Goal: Information Seeking & Learning: Find specific fact

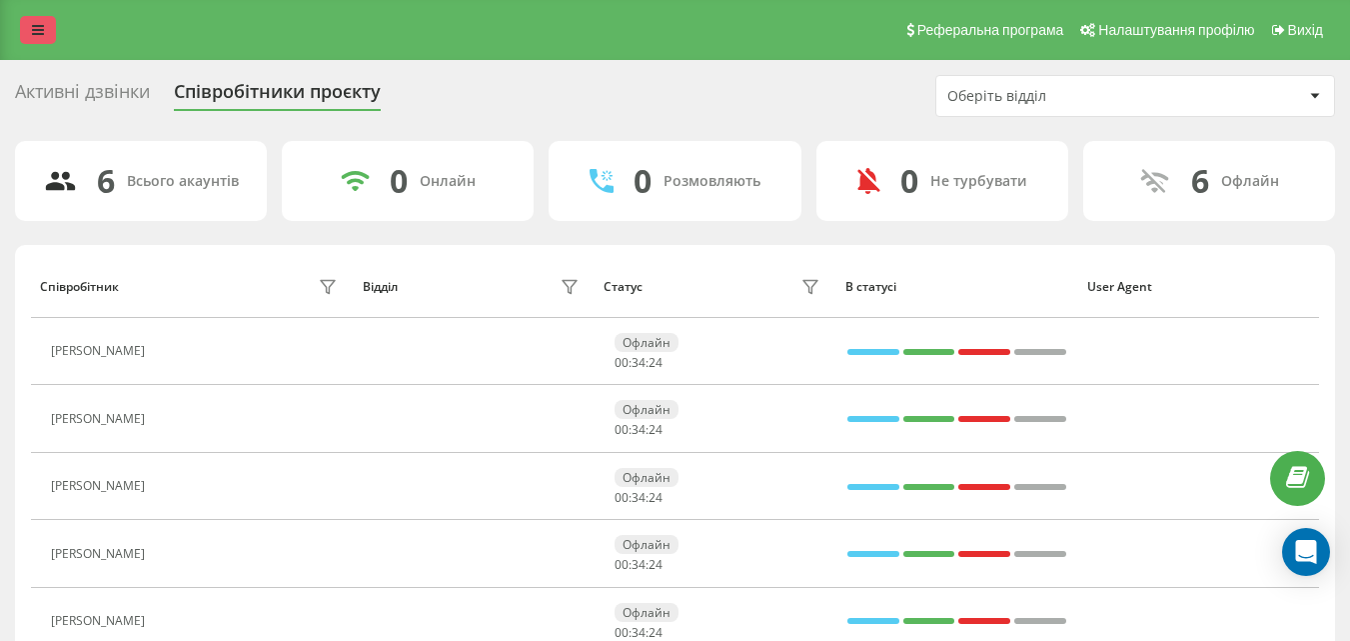
click at [29, 38] on link at bounding box center [38, 30] width 36 height 28
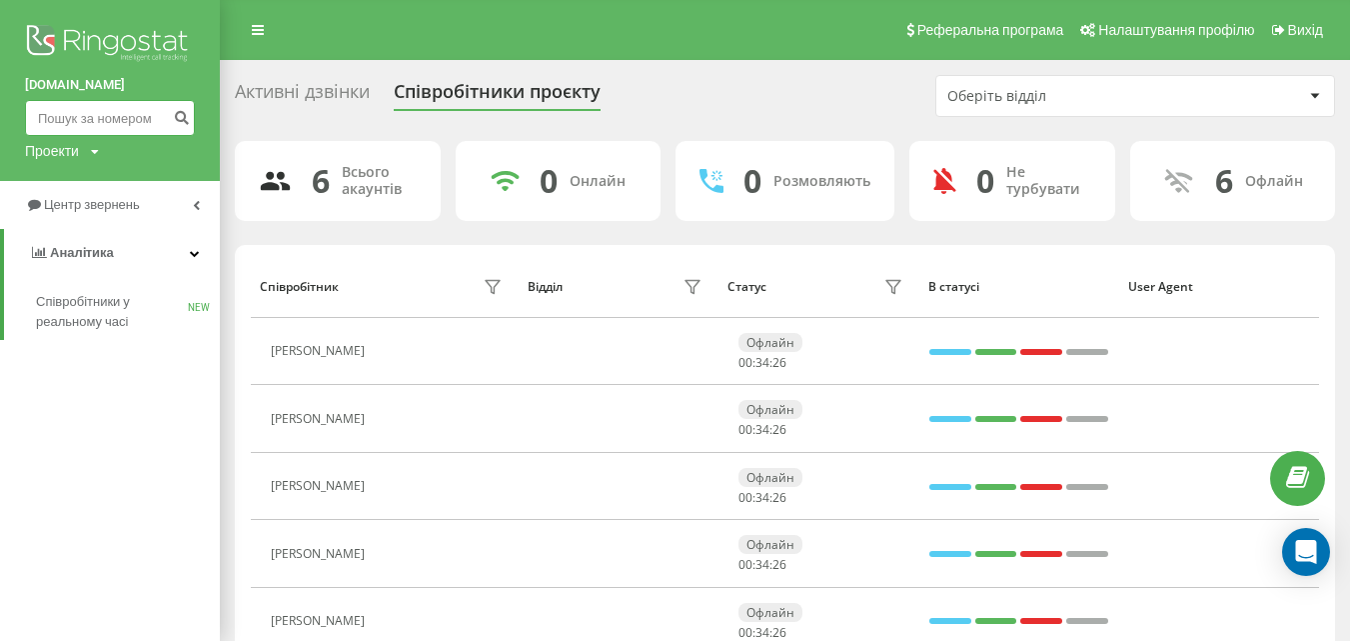
click at [108, 119] on input at bounding box center [110, 118] width 170 height 36
paste input "(068) 049 48 90"
type input "(068) 049 48 90"
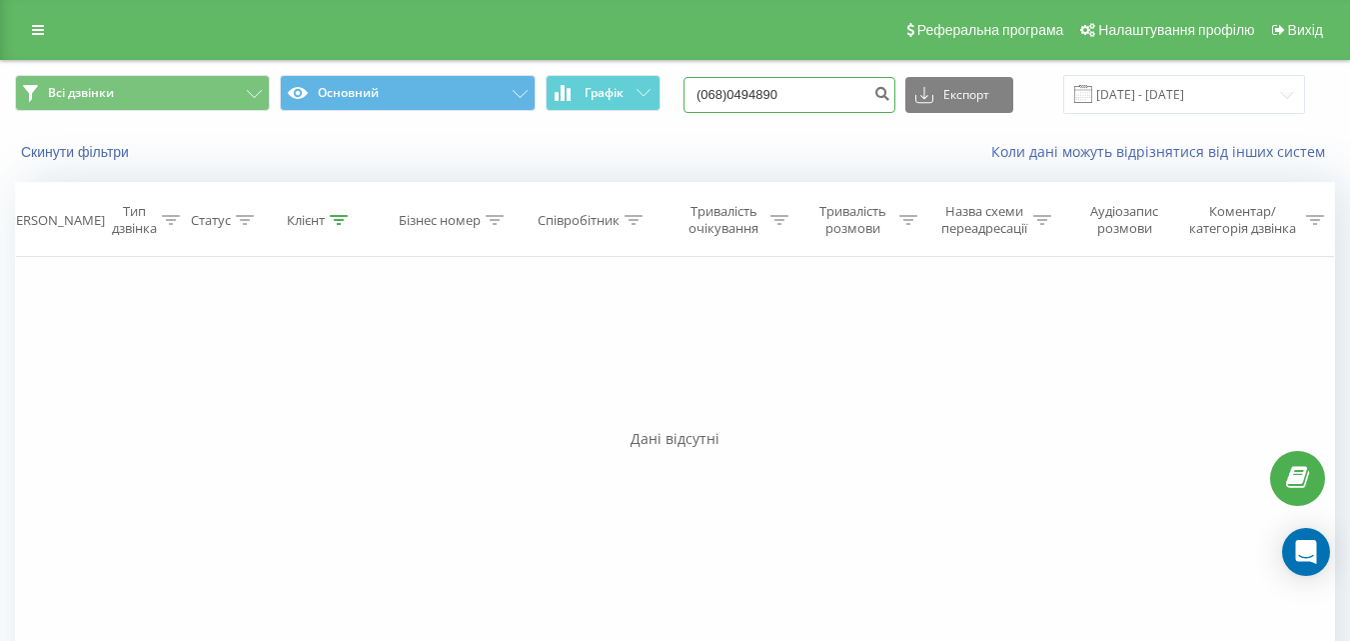
click at [745, 93] on input "(068)0494890" at bounding box center [790, 95] width 212 height 36
click at [725, 95] on input "(0680494890" at bounding box center [790, 95] width 212 height 36
click at [723, 94] on input "(0680494890" at bounding box center [790, 95] width 212 height 36
type input "0680494890"
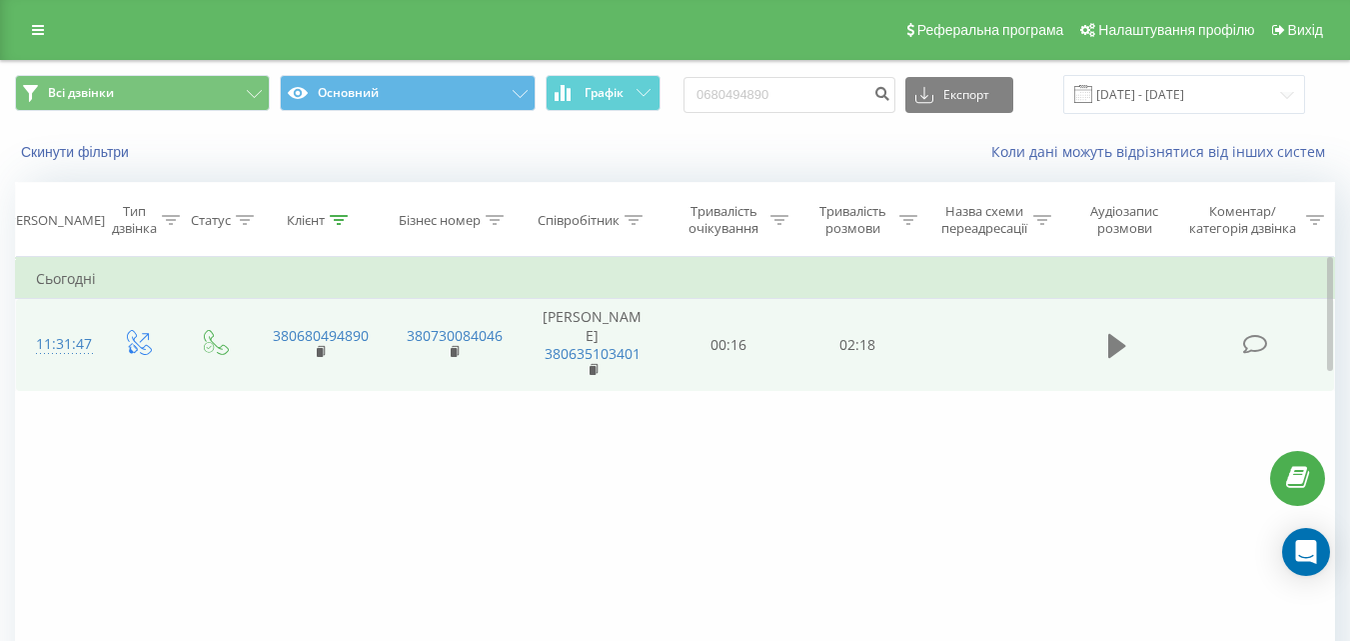
click at [1116, 347] on icon at bounding box center [1117, 346] width 18 height 28
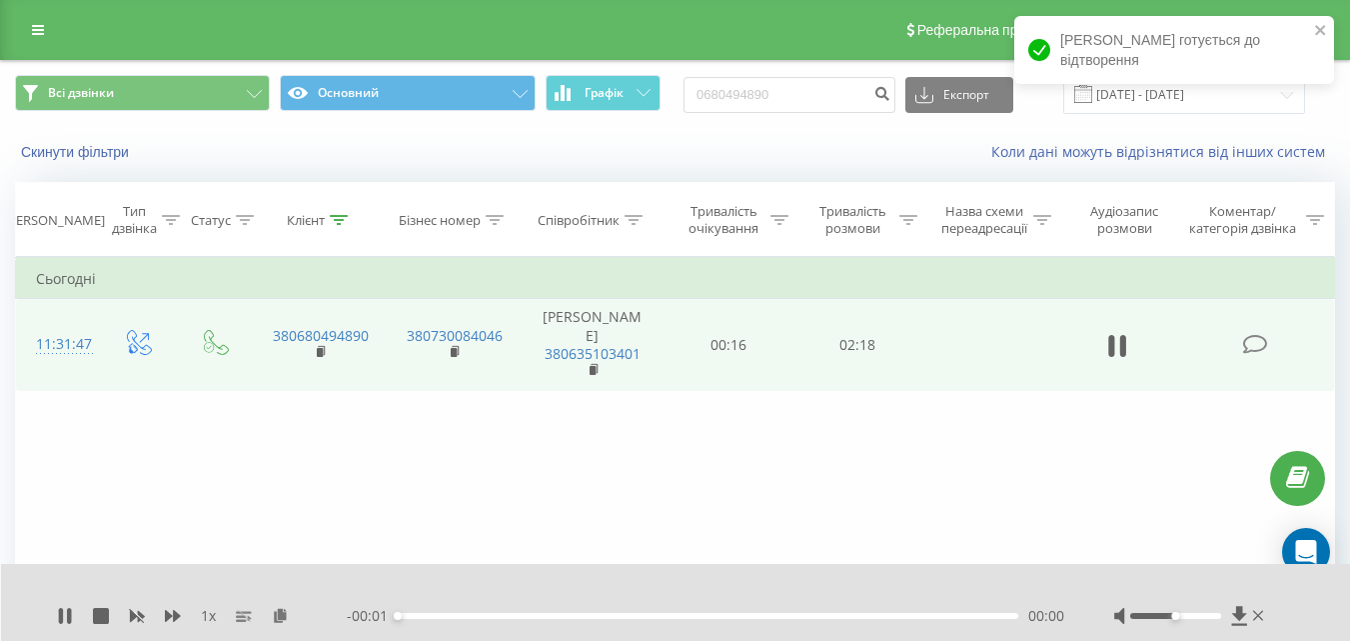
click at [882, 528] on div "Фільтрувати за умовою Дорівнює Введіть значення Скасувати OK Фільтрувати за умо…" at bounding box center [675, 482] width 1320 height 450
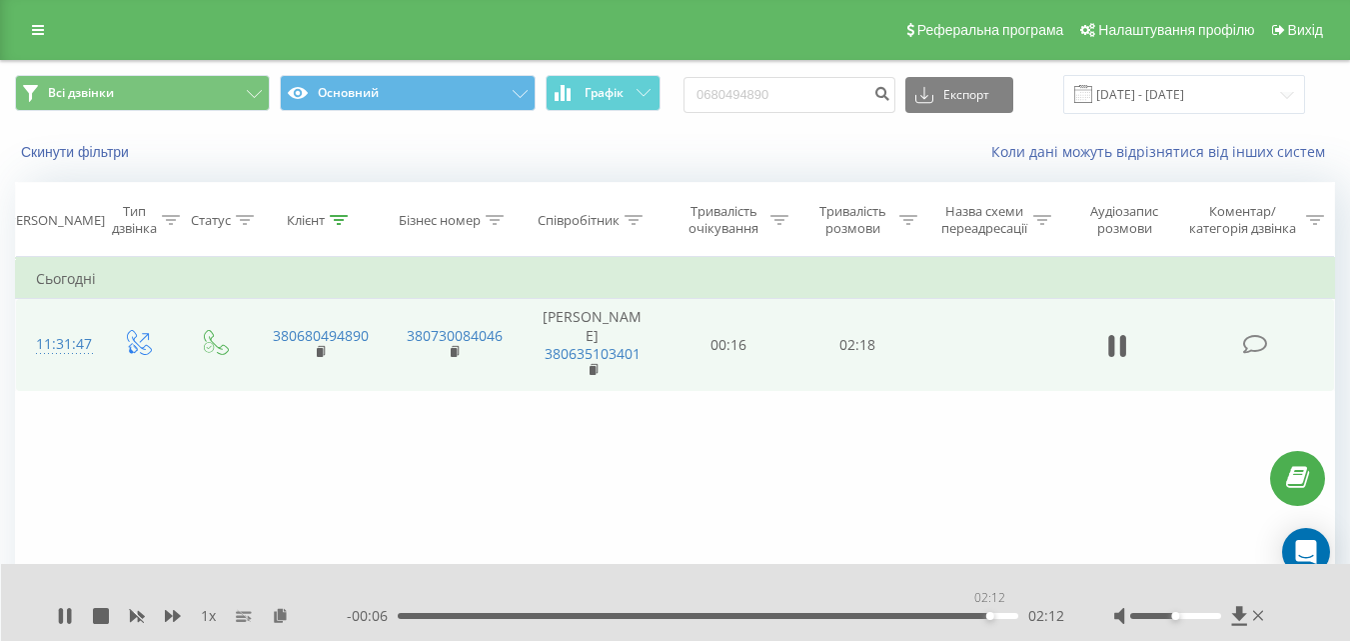
drag, startPoint x: 405, startPoint y: 619, endPoint x: 989, endPoint y: 612, distance: 584.7
click at [989, 612] on div "02:12" at bounding box center [990, 616] width 8 height 8
drag, startPoint x: 996, startPoint y: 616, endPoint x: 949, endPoint y: 626, distance: 48.0
click at [949, 626] on div "1 x - 00:15 02:04 02:04" at bounding box center [676, 602] width 1350 height 77
click at [65, 616] on icon at bounding box center [65, 616] width 16 height 16
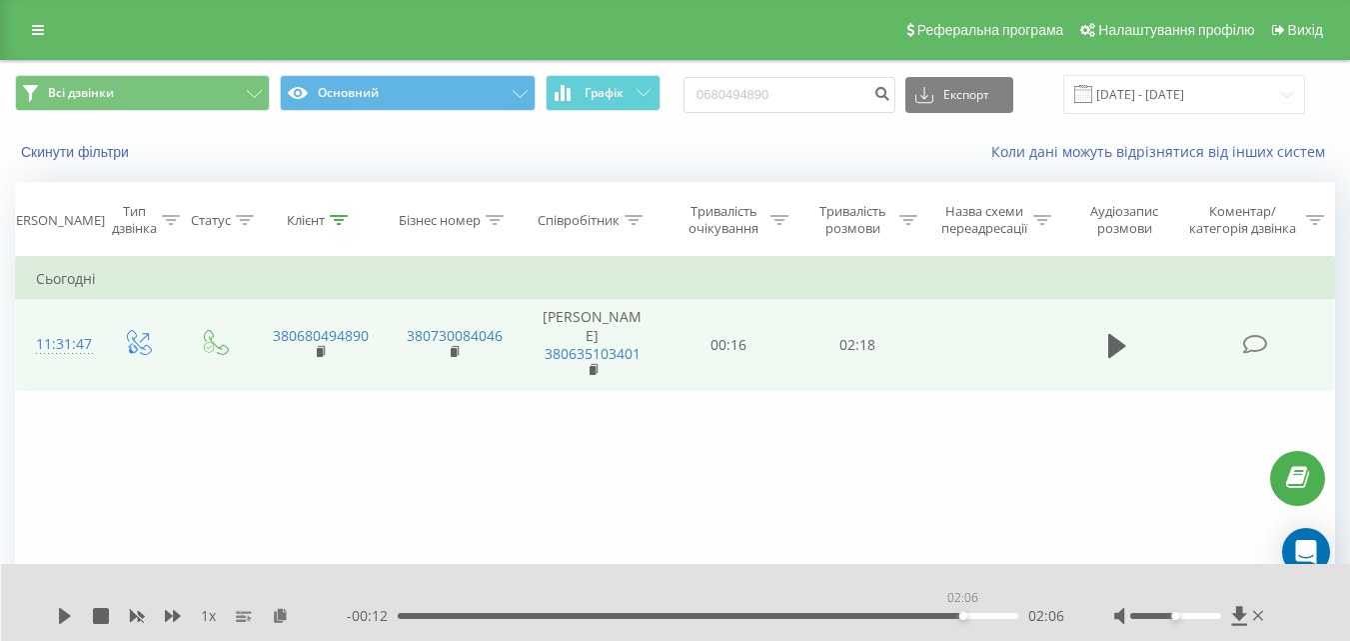
drag, startPoint x: 974, startPoint y: 618, endPoint x: 961, endPoint y: 618, distance: 13.0
click at [961, 618] on div "02:06" at bounding box center [708, 616] width 621 height 6
click at [70, 612] on icon at bounding box center [65, 616] width 16 height 16
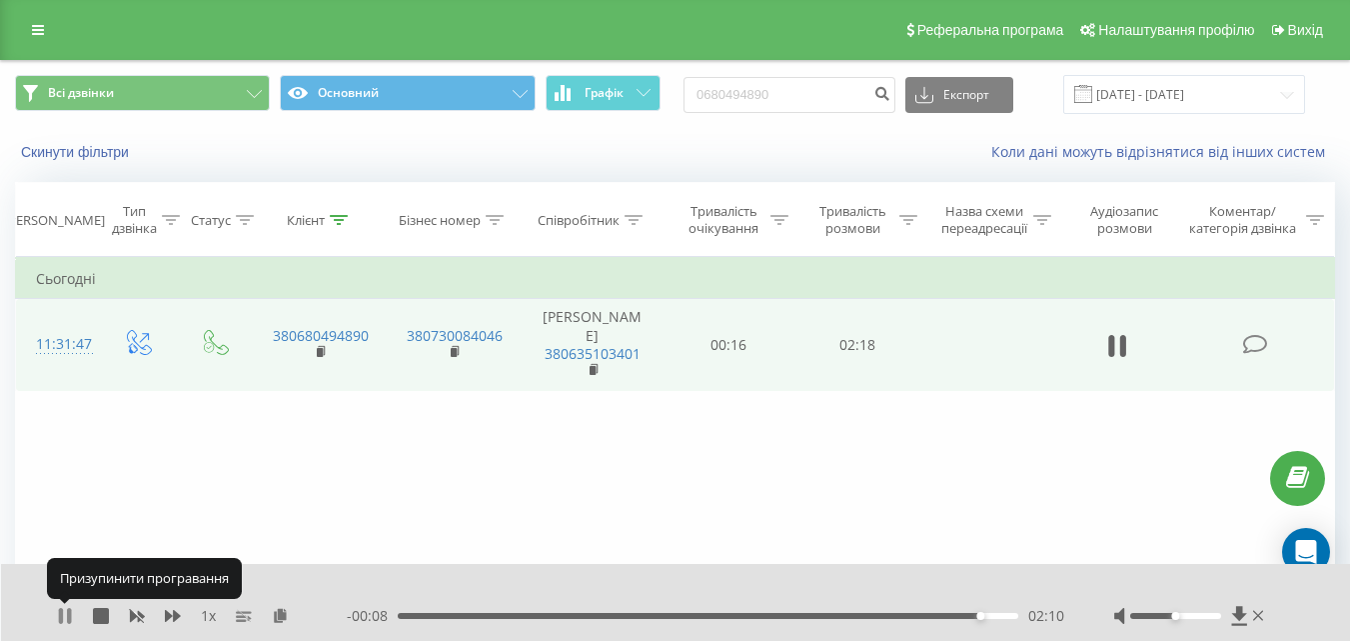
click at [61, 617] on icon at bounding box center [61, 616] width 4 height 16
